Goal: Transaction & Acquisition: Purchase product/service

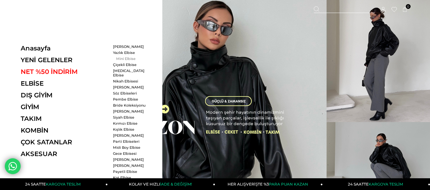
click at [119, 58] on link "Mini Elbise" at bounding box center [131, 59] width 37 height 4
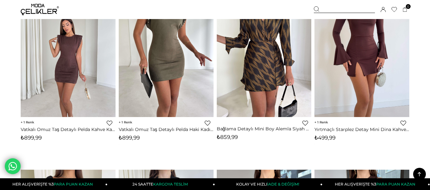
scroll to position [64, 0]
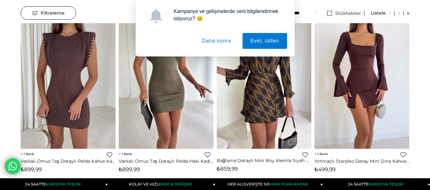
click at [215, 39] on button "Daha sonra" at bounding box center [216, 41] width 45 height 16
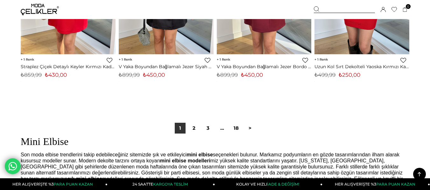
scroll to position [3657, 0]
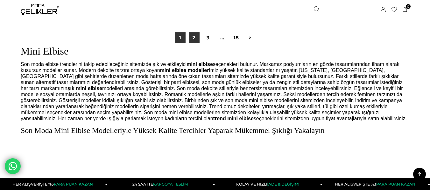
click at [194, 39] on link "2" at bounding box center [194, 37] width 11 height 11
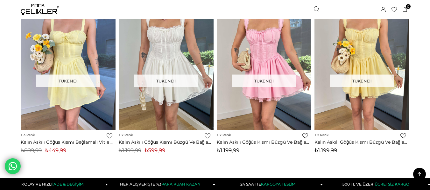
scroll to position [2417, 0]
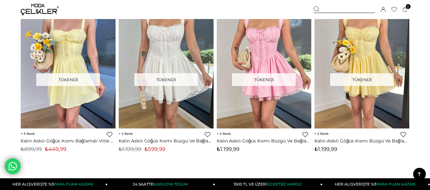
click at [40, 13] on img at bounding box center [40, 9] width 38 height 11
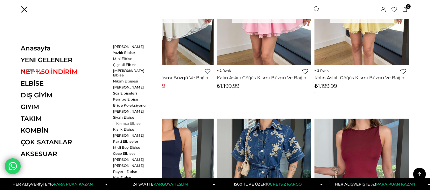
scroll to position [2481, 0]
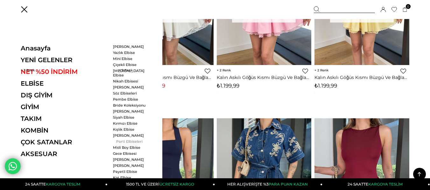
click at [128, 140] on link "Parti Elbiseleri" at bounding box center [131, 142] width 37 height 4
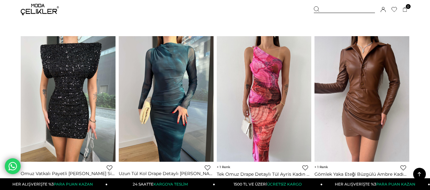
scroll to position [3085, 0]
